Goal: Task Accomplishment & Management: Complete application form

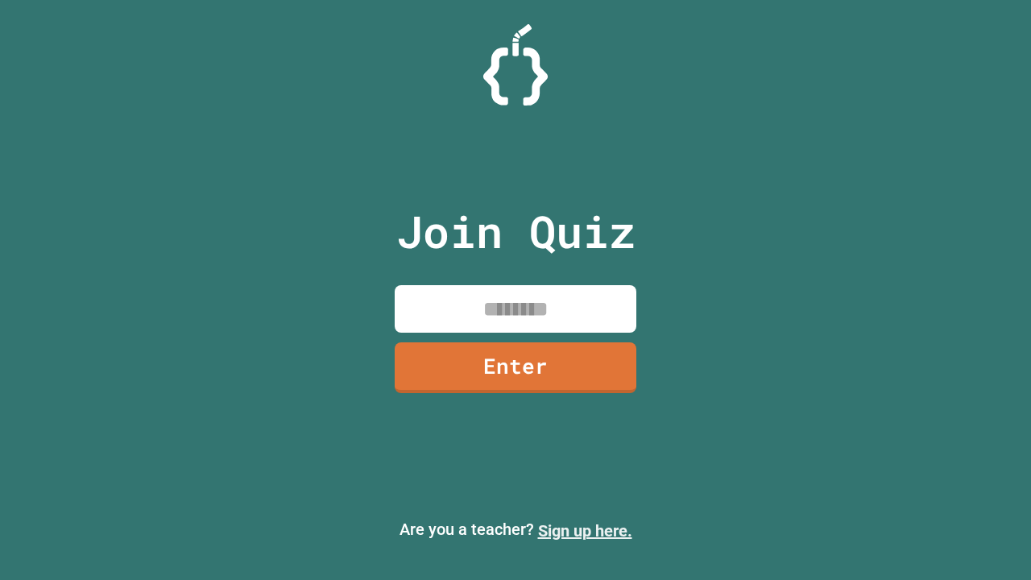
click at [585, 531] on link "Sign up here." at bounding box center [585, 530] width 94 height 19
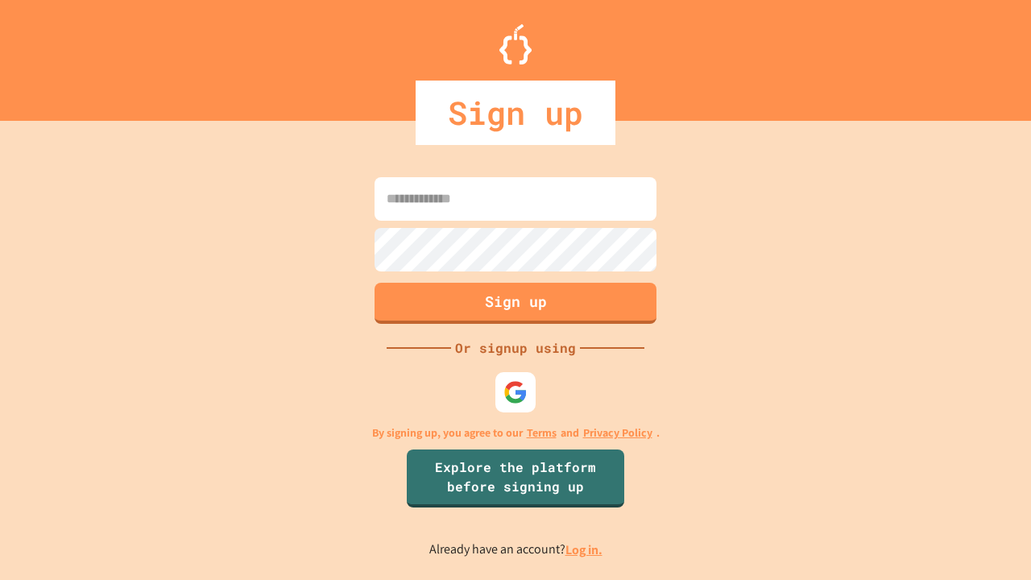
click at [585, 549] on link "Log in." at bounding box center [583, 549] width 37 height 17
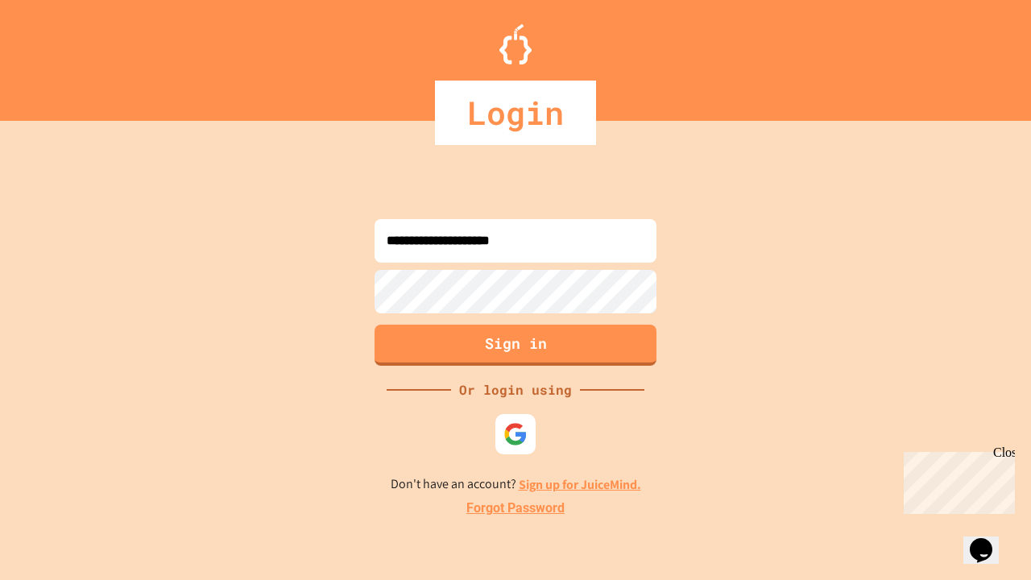
type input "**********"
